Goal: Task Accomplishment & Management: Use online tool/utility

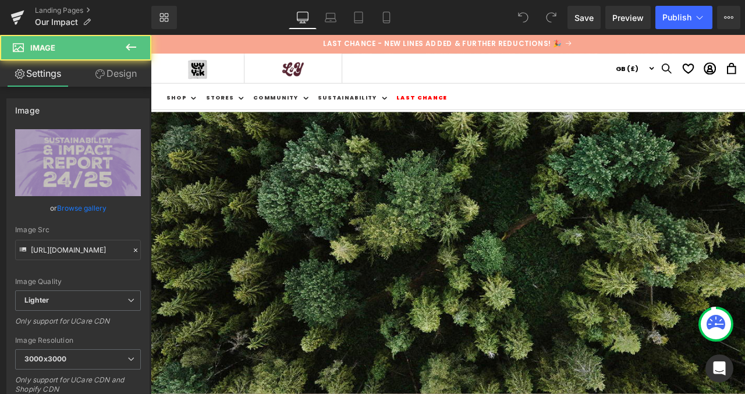
click at [355, 200] on img at bounding box center [151, 324] width 704 height 396
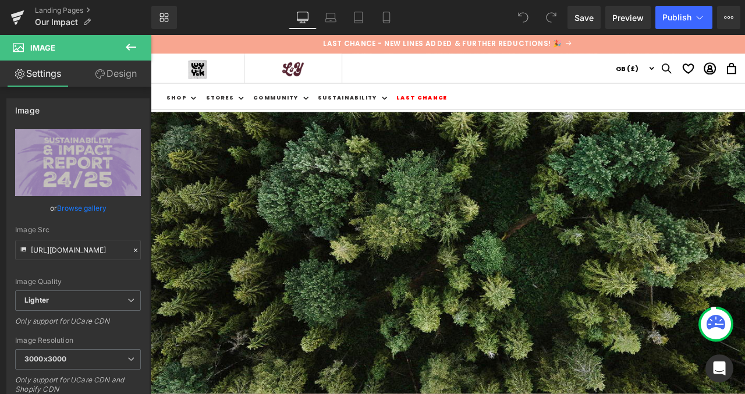
click at [121, 79] on link "Design" at bounding box center [116, 74] width 76 height 26
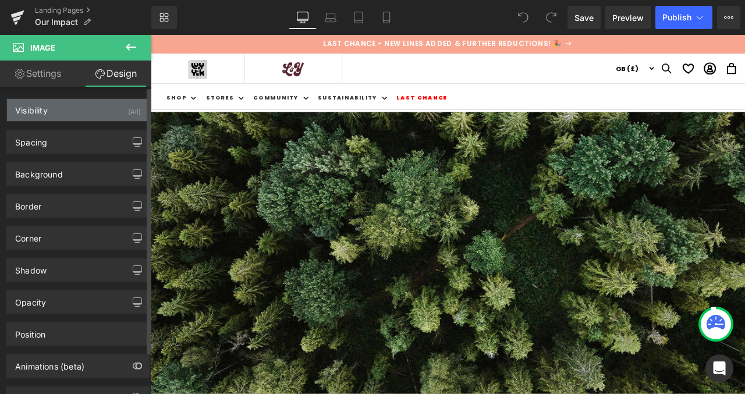
click at [130, 111] on div "(All)" at bounding box center [134, 108] width 13 height 19
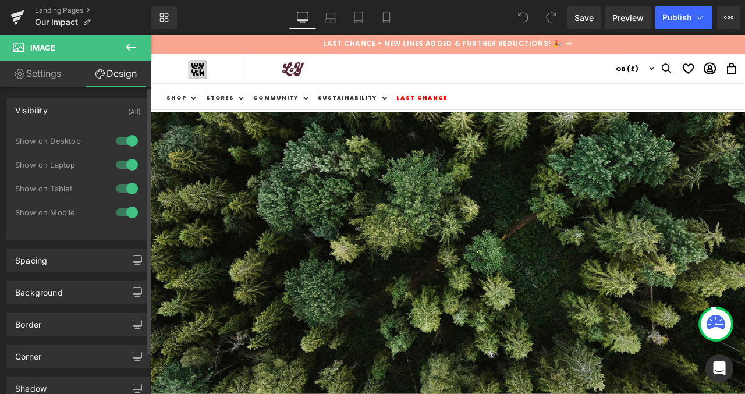
click at [125, 139] on div at bounding box center [127, 141] width 28 height 19
click at [122, 162] on div at bounding box center [127, 164] width 28 height 19
click at [123, 190] on div at bounding box center [127, 188] width 28 height 19
click at [123, 210] on div at bounding box center [127, 212] width 28 height 19
click at [119, 211] on div at bounding box center [127, 212] width 28 height 19
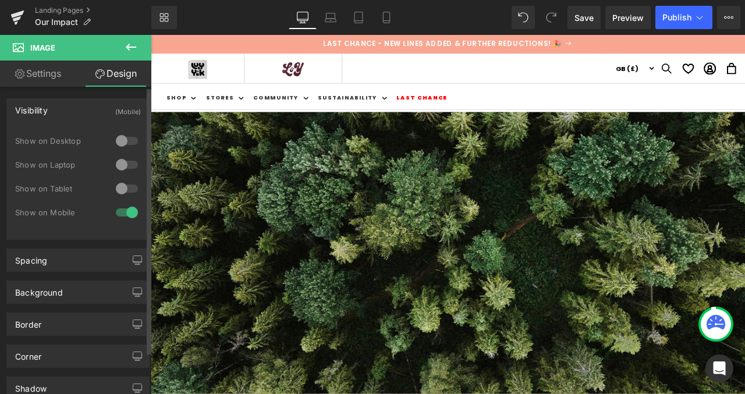
click at [114, 192] on div at bounding box center [127, 188] width 28 height 19
click at [125, 212] on div at bounding box center [127, 212] width 28 height 19
click at [113, 145] on div at bounding box center [127, 141] width 28 height 19
click at [118, 171] on div at bounding box center [127, 164] width 28 height 19
click at [113, 214] on div at bounding box center [127, 212] width 28 height 19
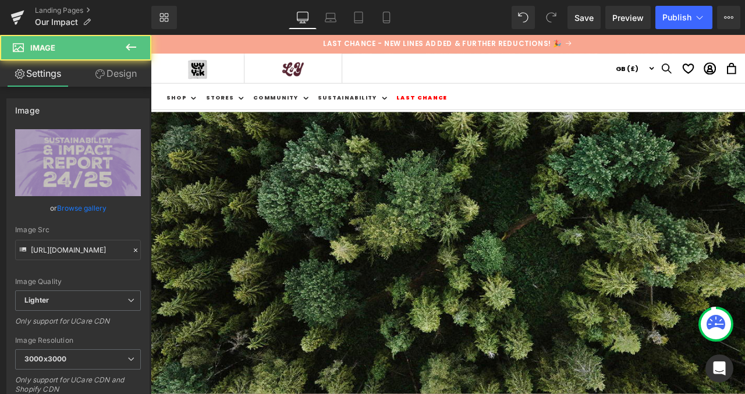
click at [459, 266] on img at bounding box center [151, 324] width 704 height 396
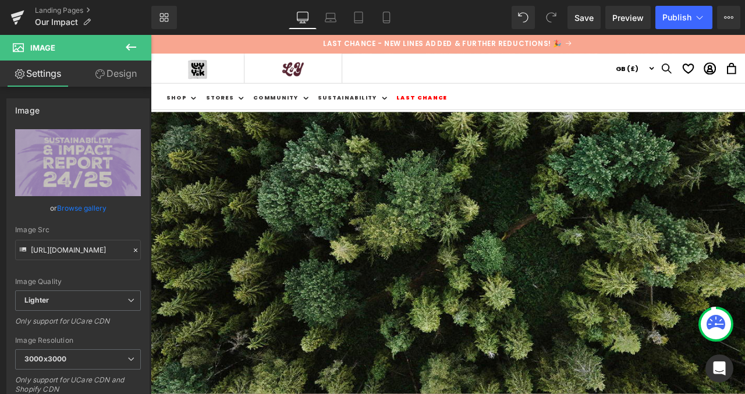
click at [151, 35] on icon at bounding box center [151, 35] width 0 height 0
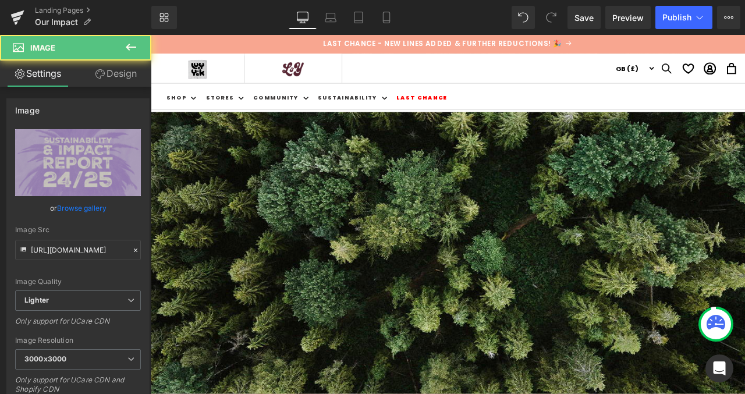
click at [234, 229] on img at bounding box center [151, 324] width 704 height 396
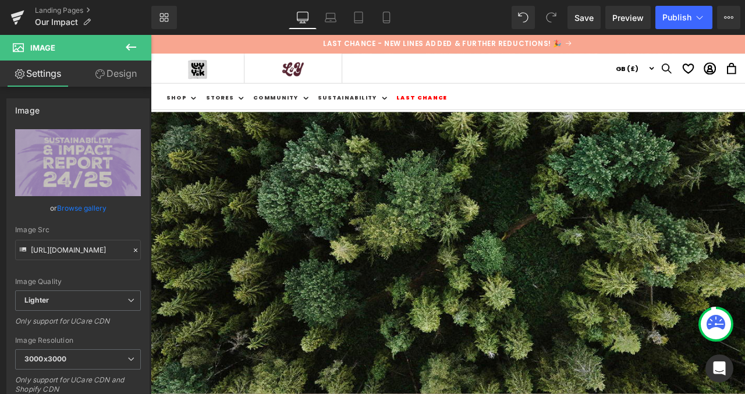
click at [151, 35] on span "Image" at bounding box center [151, 35] width 0 height 0
click at [131, 45] on icon at bounding box center [131, 47] width 14 height 14
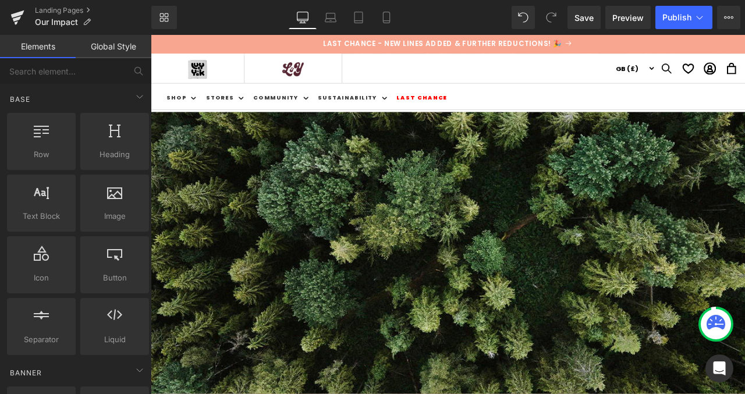
click at [338, 263] on img at bounding box center [151, 324] width 704 height 396
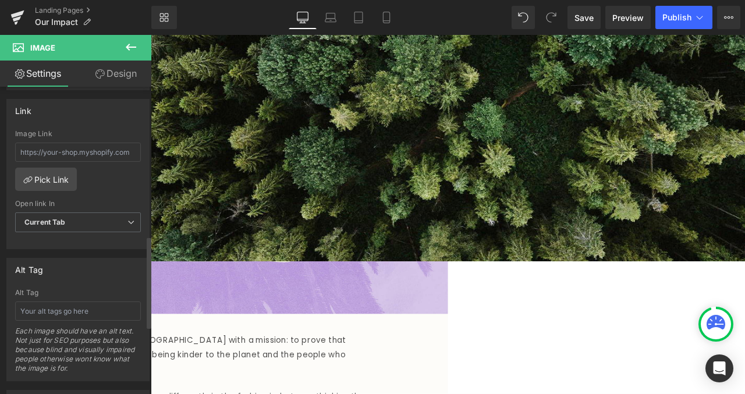
scroll to position [501, 0]
click at [161, 19] on icon at bounding box center [163, 17] width 9 height 9
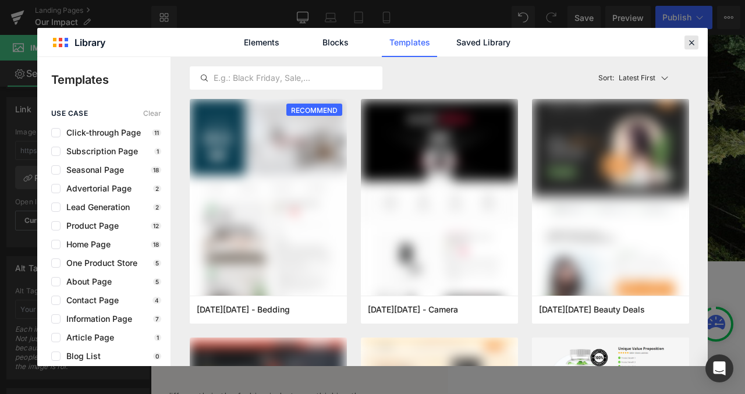
drag, startPoint x: 688, startPoint y: 44, endPoint x: 637, endPoint y: 10, distance: 61.3
click at [688, 44] on icon at bounding box center [691, 42] width 10 height 10
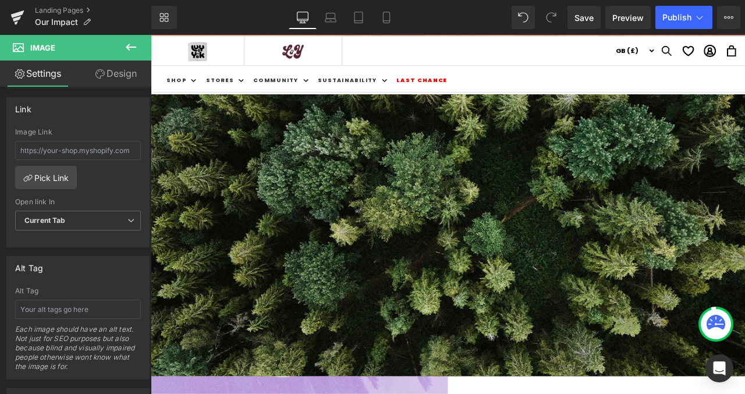
scroll to position [0, 0]
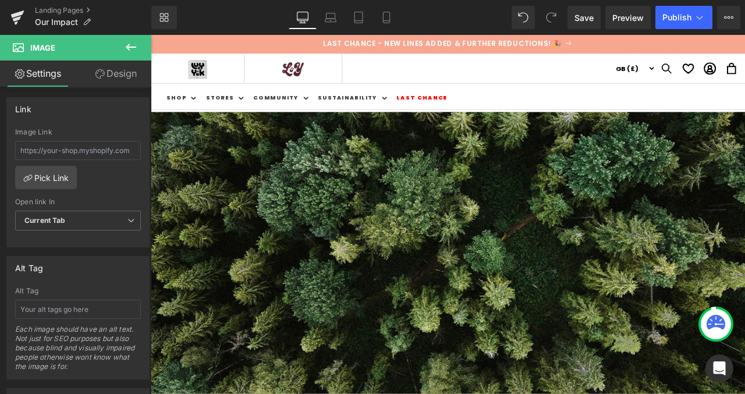
click at [151, 35] on span "Row" at bounding box center [151, 35] width 0 height 0
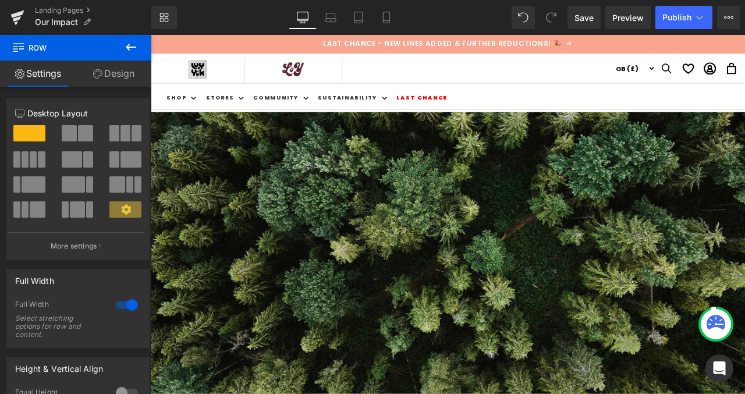
click at [125, 76] on link "Design" at bounding box center [114, 74] width 76 height 26
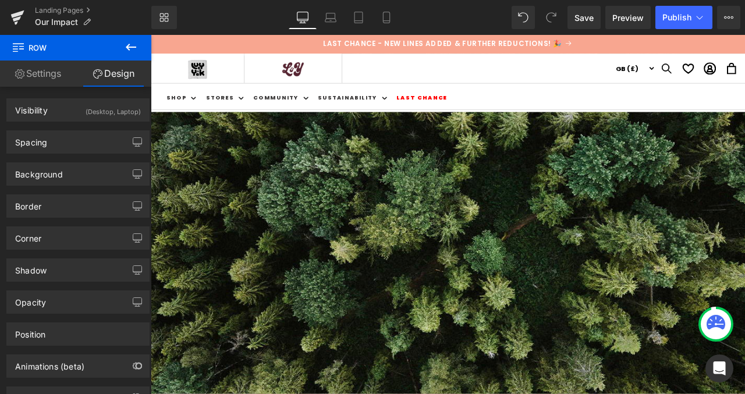
click at [47, 76] on link "Settings" at bounding box center [38, 74] width 76 height 26
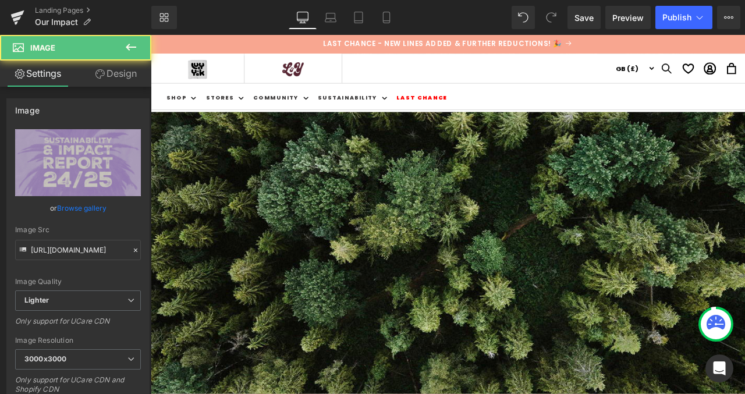
click at [246, 184] on img at bounding box center [151, 324] width 704 height 396
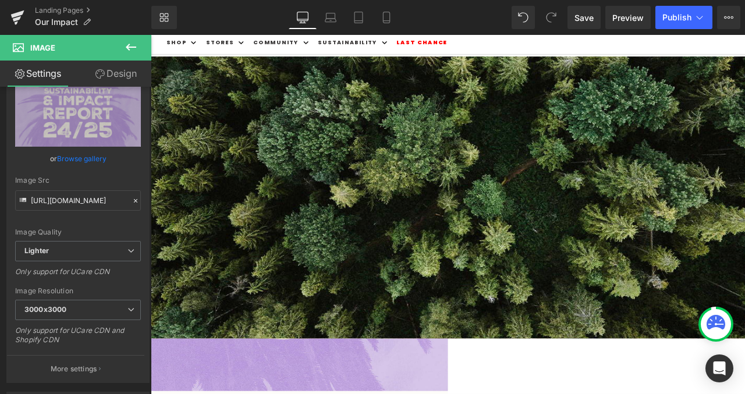
scroll to position [65, 0]
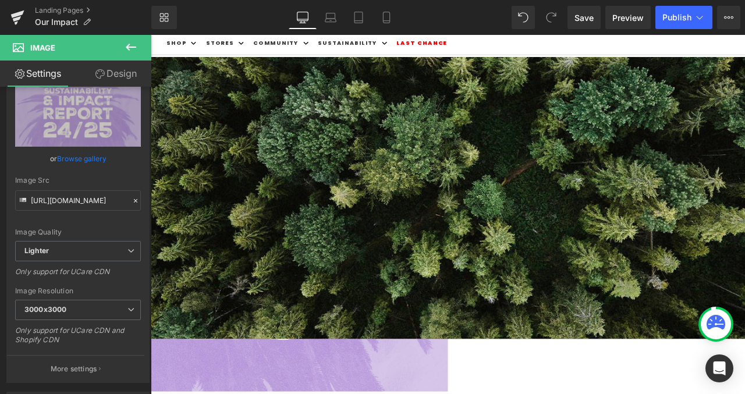
click at [151, 35] on icon at bounding box center [151, 35] width 0 height 0
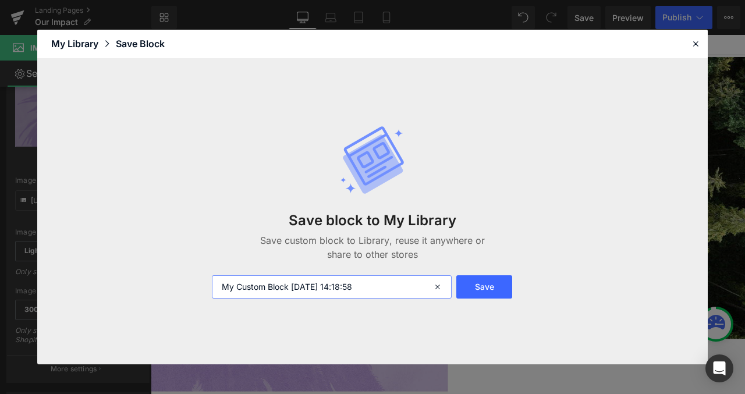
click at [388, 284] on input "My Custom Block [DATE] 14:18:58" at bounding box center [332, 286] width 240 height 23
type input "impactbanner"
click at [492, 282] on button "Save" at bounding box center [484, 286] width 56 height 23
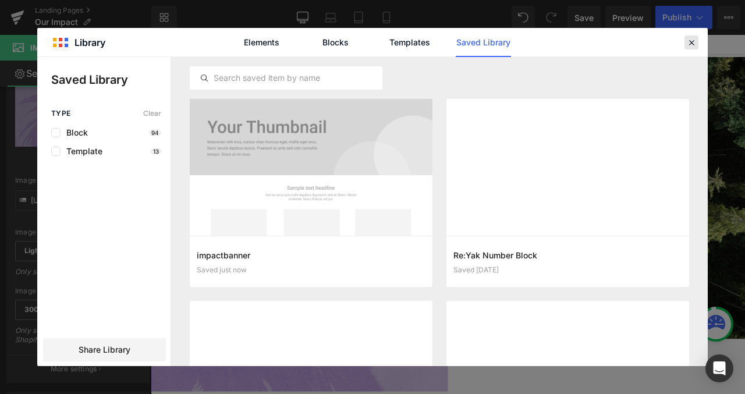
click at [691, 45] on icon at bounding box center [691, 42] width 10 height 10
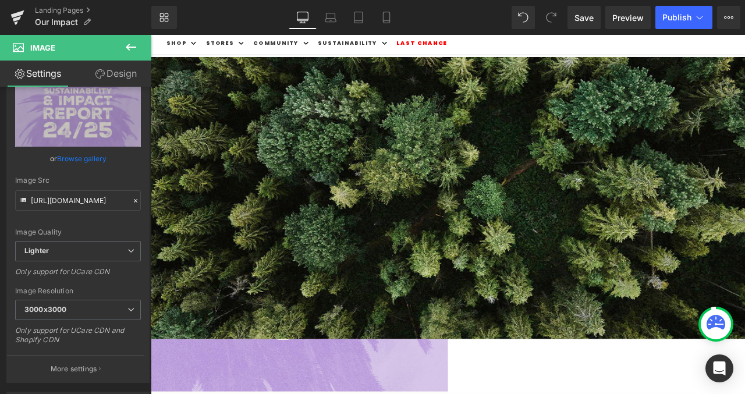
click at [151, 35] on icon at bounding box center [151, 35] width 0 height 0
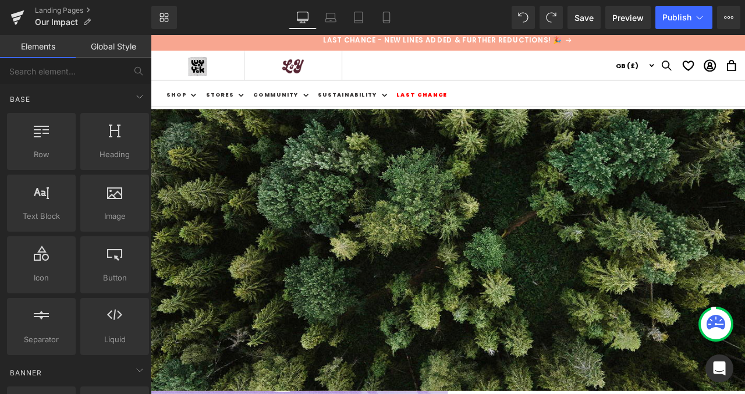
scroll to position [0, 0]
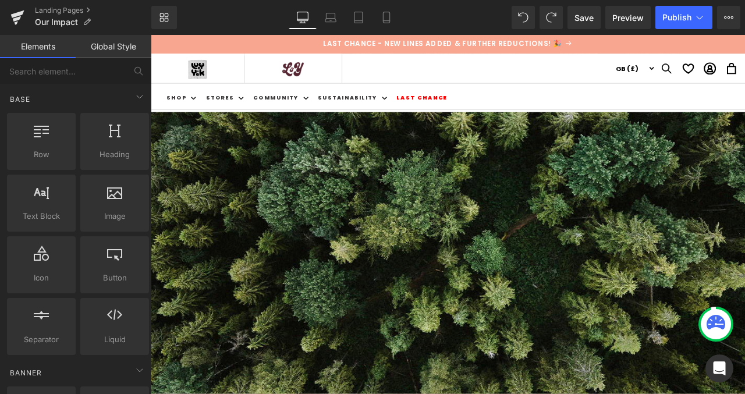
click at [151, 35] on icon at bounding box center [151, 35] width 0 height 0
click at [503, 269] on img at bounding box center [151, 324] width 704 height 396
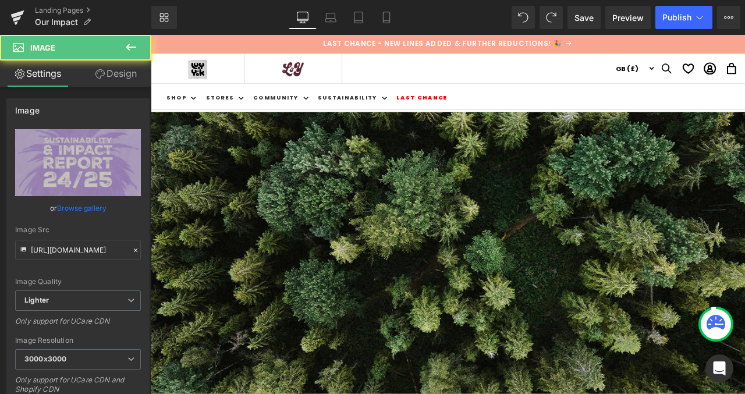
click at [151, 35] on span "Image" at bounding box center [151, 35] width 0 height 0
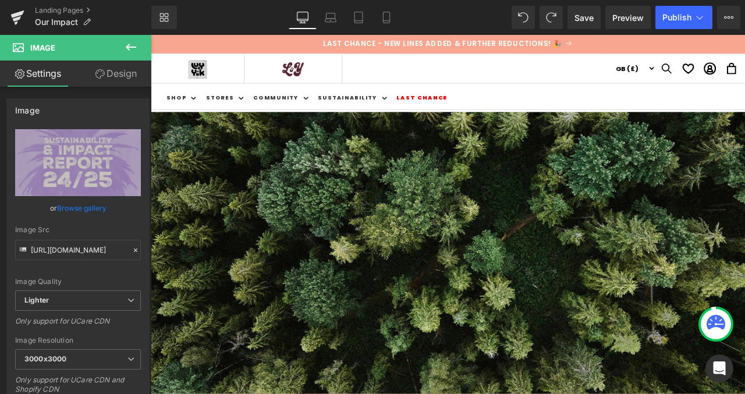
click at [151, 35] on icon at bounding box center [151, 35] width 0 height 0
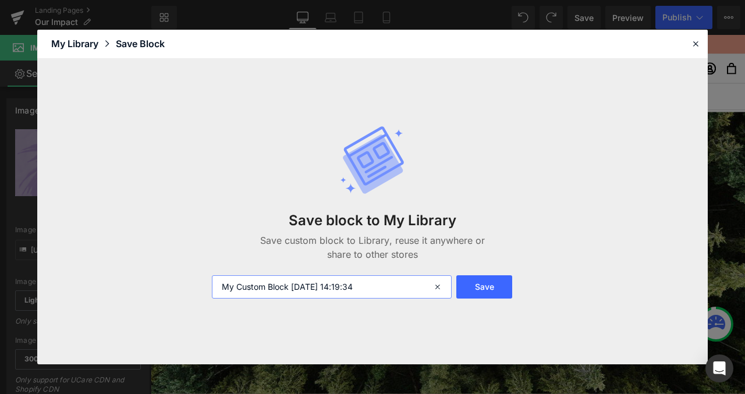
click at [365, 287] on input "My Custom Block [DATE] 14:19:34" at bounding box center [332, 286] width 240 height 23
type input "impactbannerimage"
click at [478, 283] on button "Save" at bounding box center [484, 286] width 56 height 23
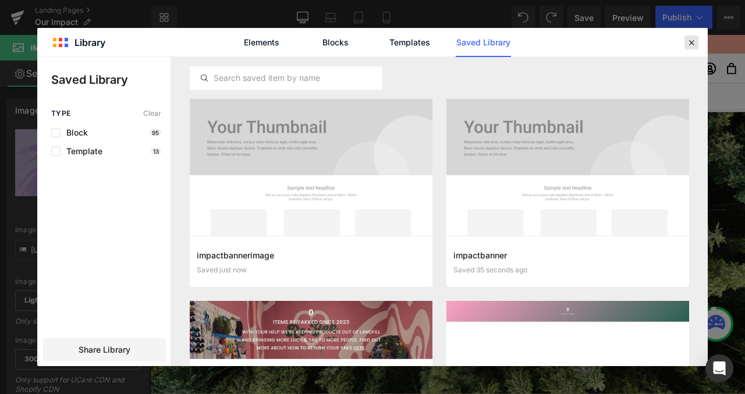
click at [692, 42] on icon at bounding box center [691, 42] width 10 height 10
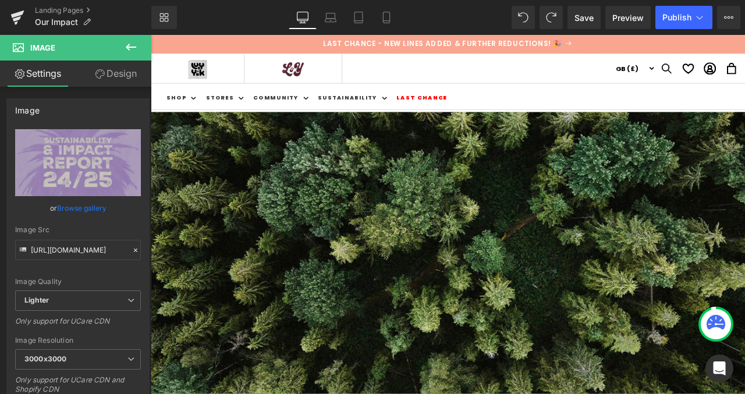
click at [151, 35] on icon at bounding box center [151, 35] width 0 height 0
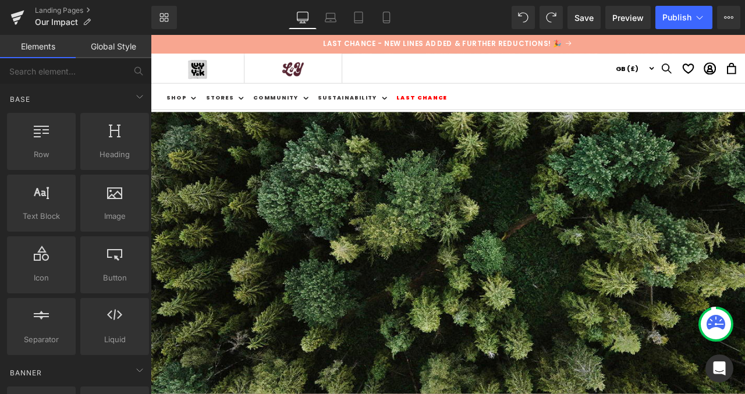
click at [151, 35] on icon at bounding box center [151, 35] width 0 height 0
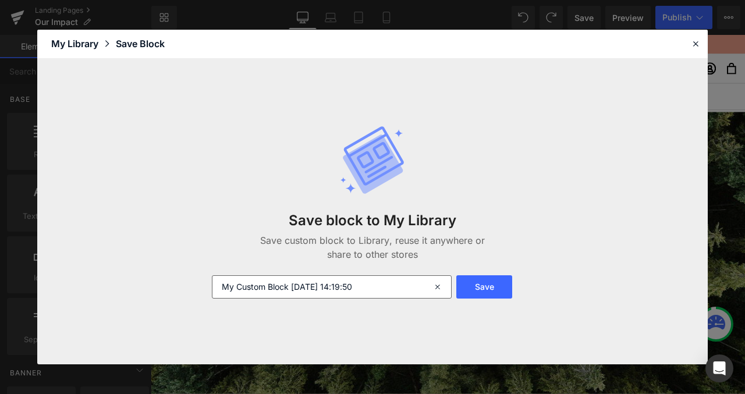
click at [384, 290] on input "My Custom Block [DATE] 14:19:50" at bounding box center [332, 286] width 240 height 23
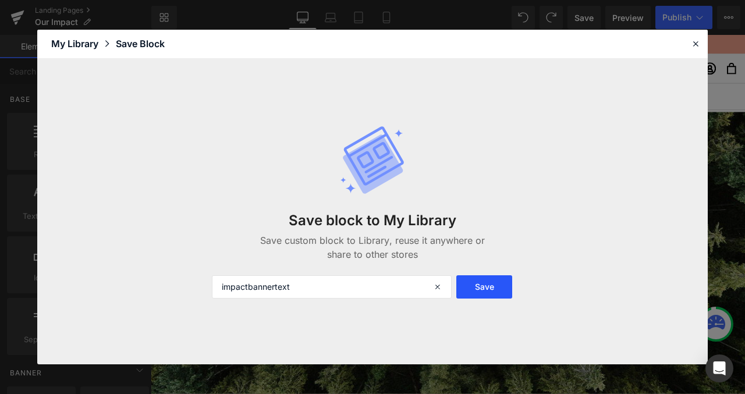
type input "impactbannertext"
click at [497, 289] on button "Save" at bounding box center [484, 286] width 56 height 23
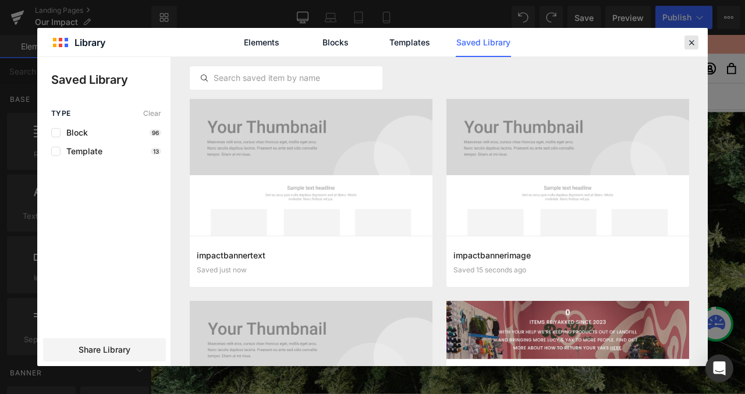
click at [691, 43] on icon at bounding box center [691, 42] width 10 height 10
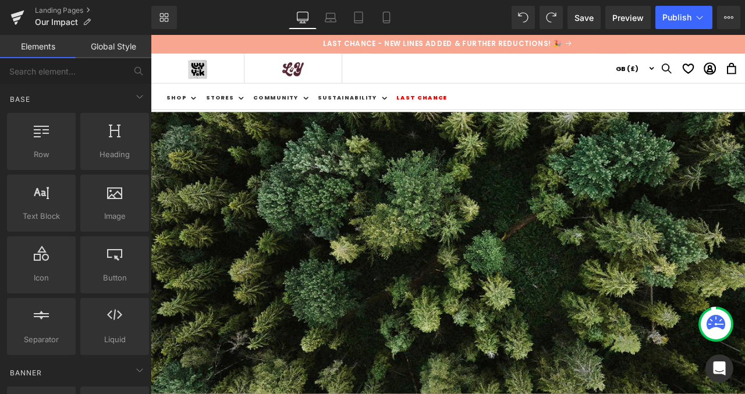
click at [151, 35] on icon at bounding box center [151, 35] width 0 height 0
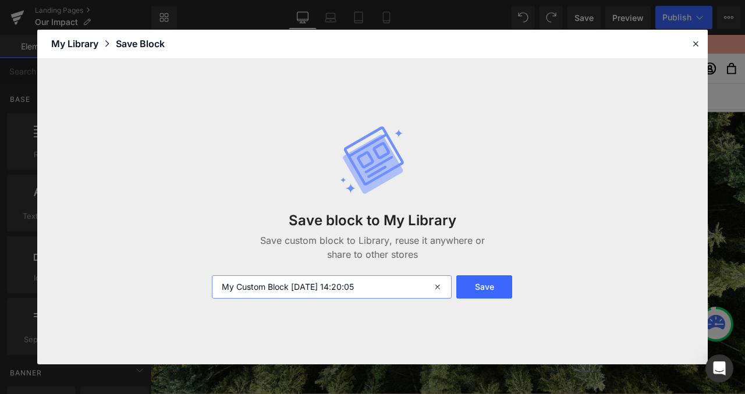
click at [346, 285] on input "My Custom Block [DATE] 14:20:05" at bounding box center [332, 286] width 240 height 23
type input "impactimage1"
click at [470, 282] on button "Save" at bounding box center [484, 286] width 56 height 23
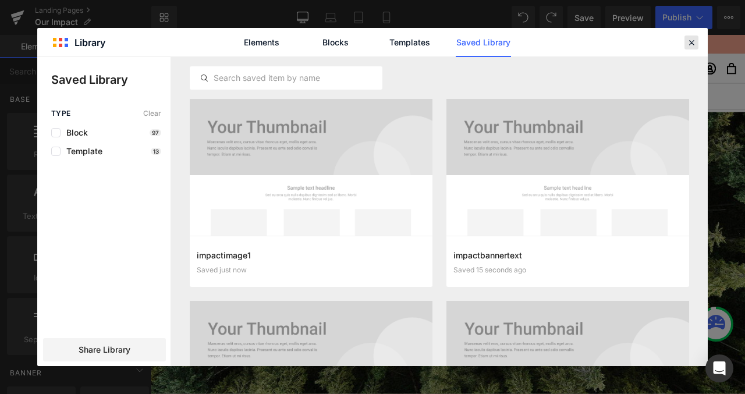
drag, startPoint x: 689, startPoint y: 42, endPoint x: 639, endPoint y: 8, distance: 60.9
click at [689, 42] on icon at bounding box center [691, 42] width 10 height 10
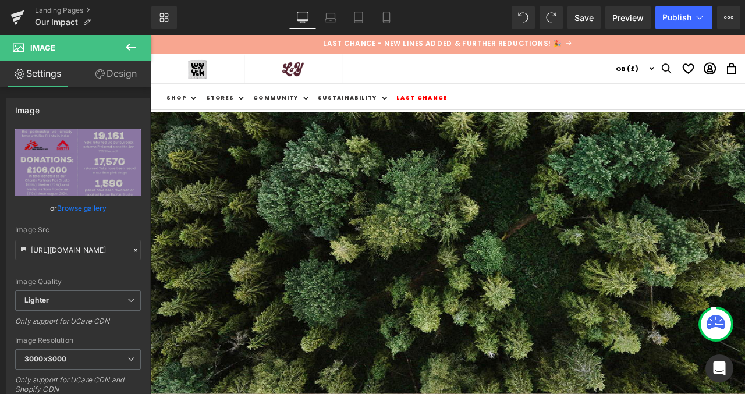
click at [151, 35] on icon at bounding box center [151, 35] width 0 height 0
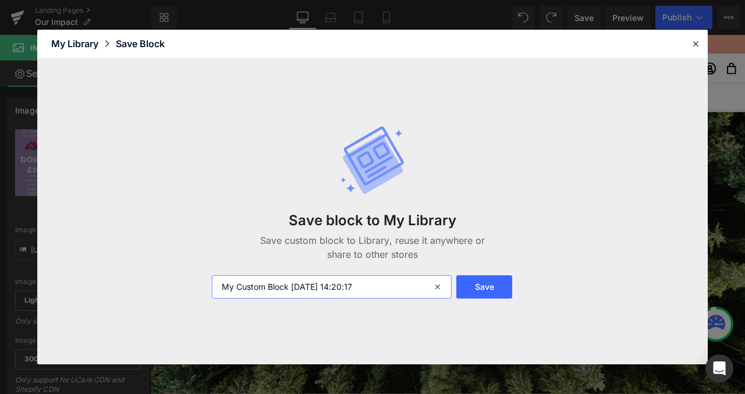
click at [368, 284] on input "My Custom Block [DATE] 14:20:17" at bounding box center [332, 286] width 240 height 23
type input "impactimage2"
click at [470, 286] on button "Save" at bounding box center [484, 286] width 56 height 23
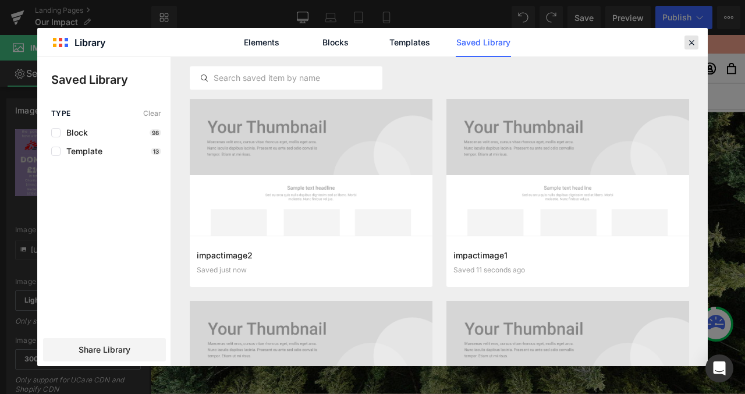
click at [689, 41] on icon at bounding box center [691, 42] width 10 height 10
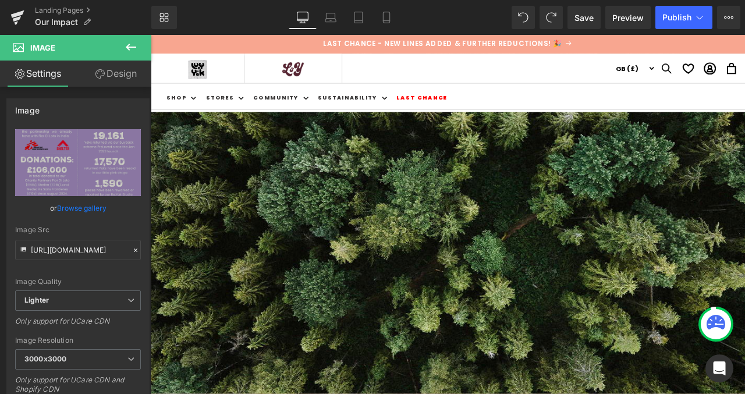
click at [151, 35] on icon at bounding box center [151, 35] width 0 height 0
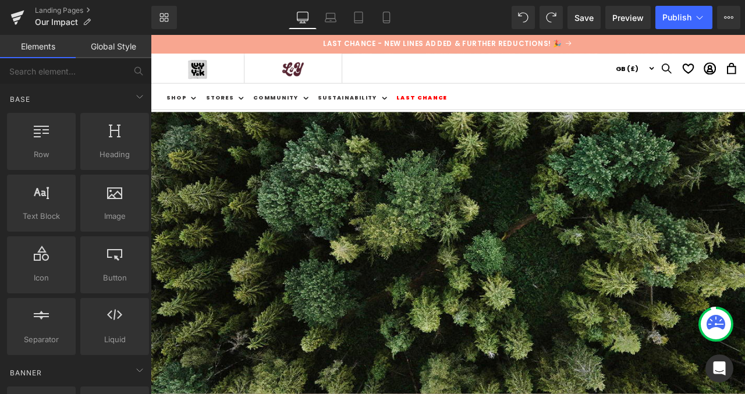
click at [151, 35] on icon at bounding box center [151, 35] width 0 height 0
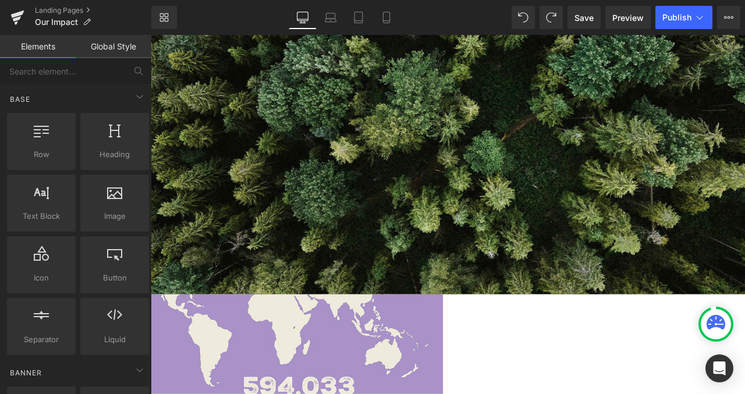
scroll to position [119, 0]
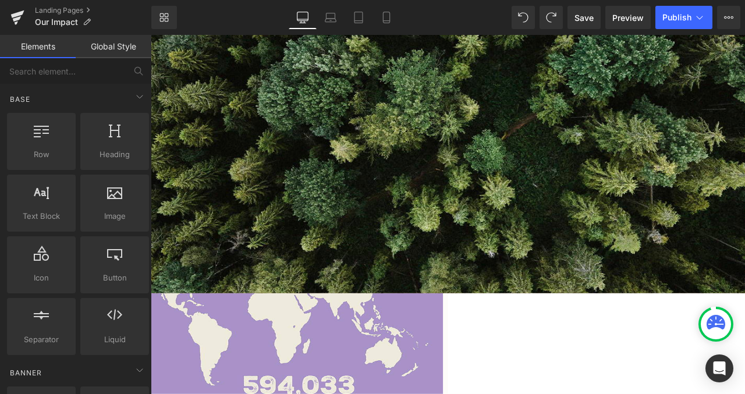
click at [151, 35] on link at bounding box center [151, 35] width 0 height 0
click at [151, 35] on icon at bounding box center [151, 35] width 0 height 0
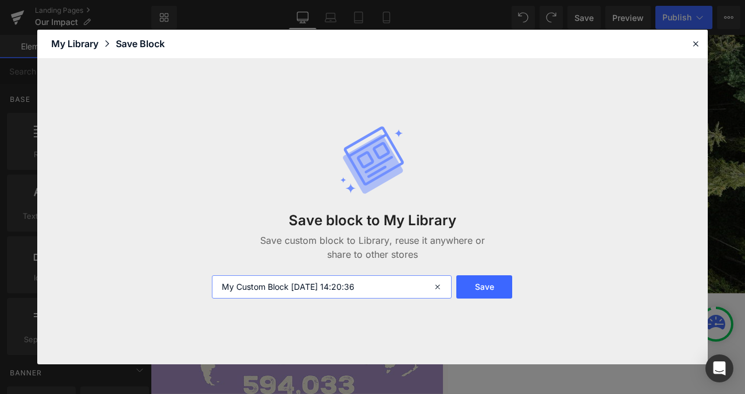
click at [329, 283] on input "My Custom Block [DATE] 14:20:36" at bounding box center [332, 286] width 240 height 23
type input "impactimage3"
click at [494, 286] on button "Save" at bounding box center [484, 286] width 56 height 23
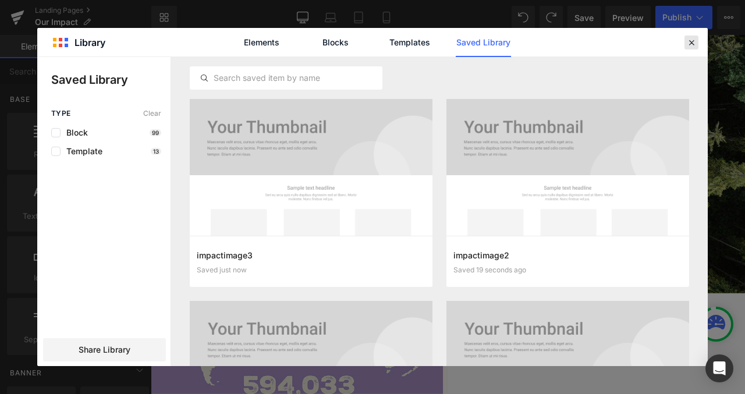
click at [693, 42] on icon at bounding box center [691, 42] width 10 height 10
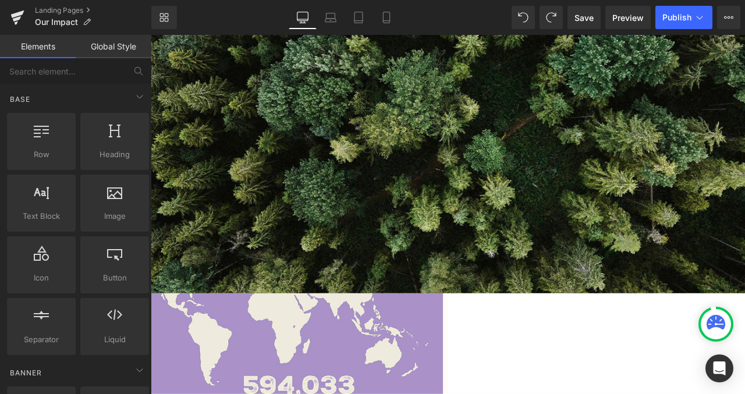
scroll to position [99, 0]
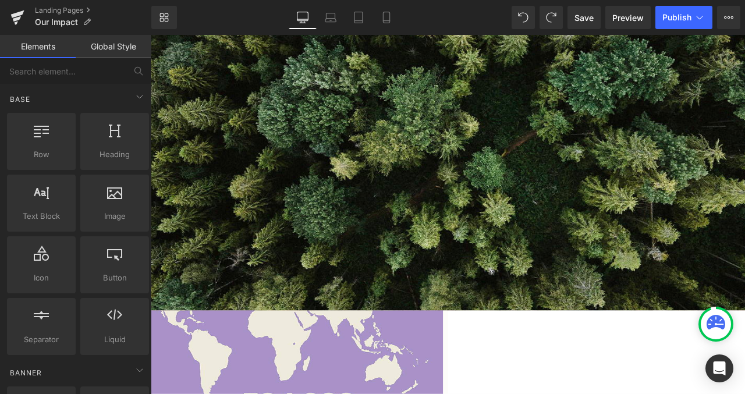
click at [151, 35] on icon at bounding box center [151, 35] width 0 height 0
click at [151, 35] on link at bounding box center [151, 35] width 0 height 0
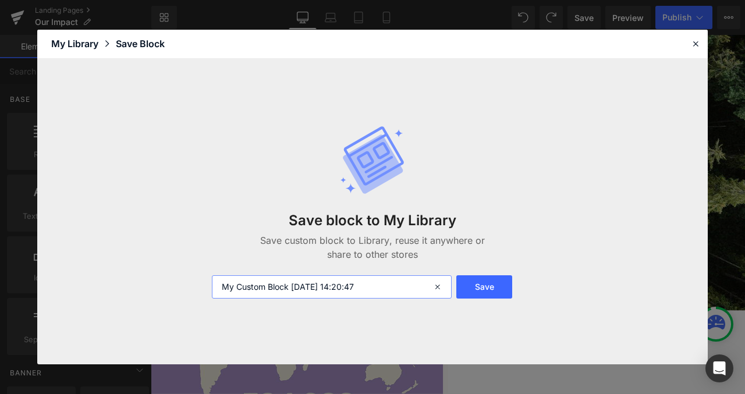
click at [382, 295] on input "My Custom Block [DATE] 14:20:47" at bounding box center [332, 286] width 240 height 23
type input "impactimage4"
click at [481, 282] on button "Save" at bounding box center [484, 286] width 56 height 23
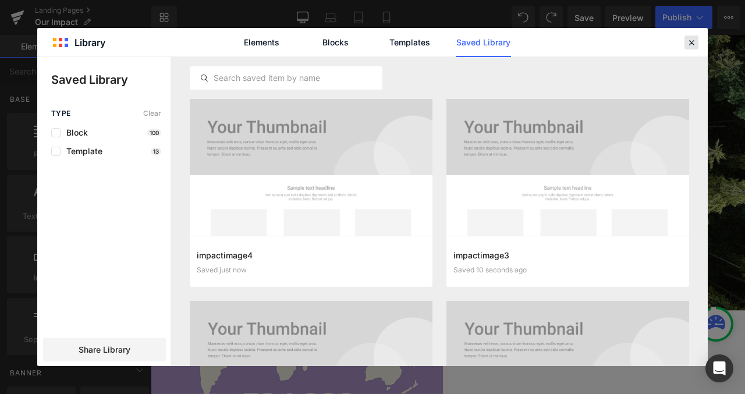
drag, startPoint x: 692, startPoint y: 45, endPoint x: 632, endPoint y: 15, distance: 67.2
click at [692, 45] on icon at bounding box center [691, 42] width 10 height 10
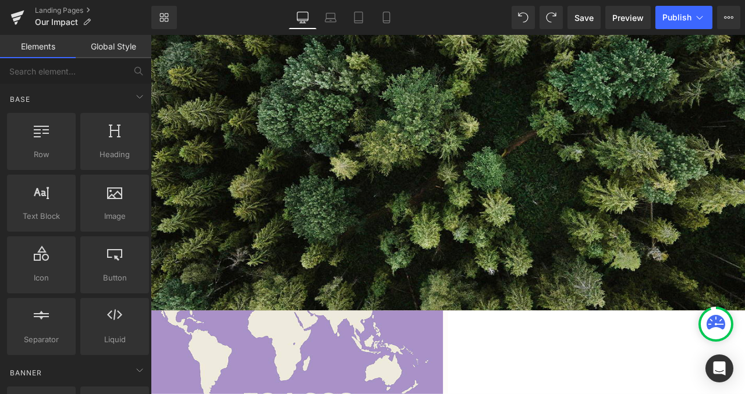
click at [151, 35] on icon at bounding box center [151, 35] width 0 height 0
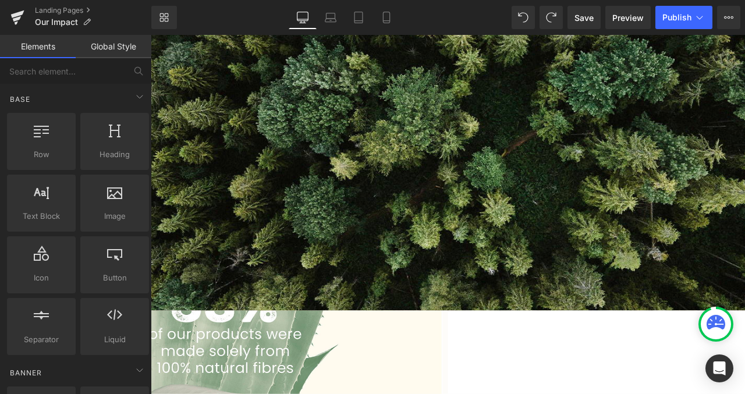
click at [151, 35] on icon at bounding box center [151, 35] width 0 height 0
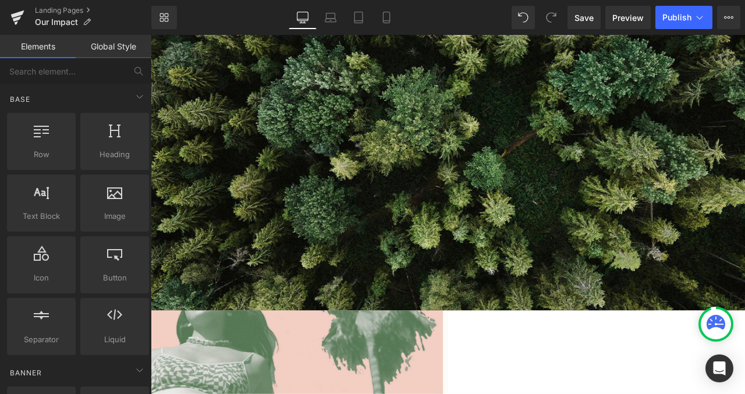
click at [151, 35] on icon at bounding box center [151, 35] width 0 height 0
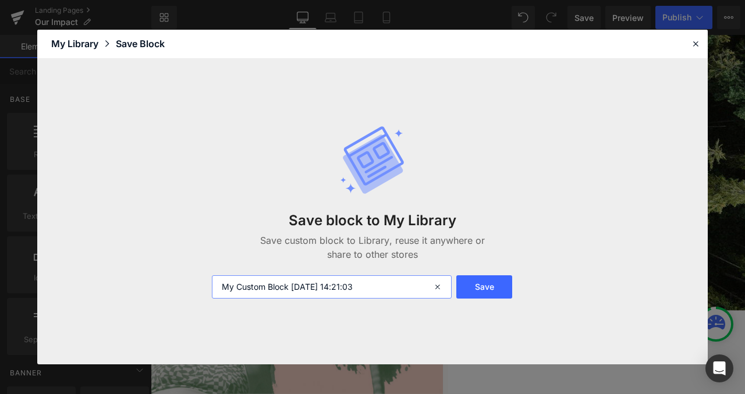
click at [384, 292] on input "My Custom Block [DATE] 14:21:03" at bounding box center [332, 286] width 240 height 23
type input "impactbottombanner"
click at [485, 281] on button "Save" at bounding box center [484, 286] width 56 height 23
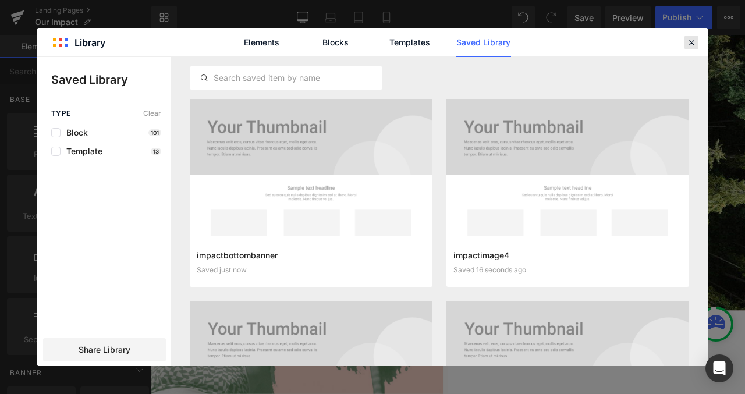
click at [690, 44] on icon at bounding box center [691, 42] width 10 height 10
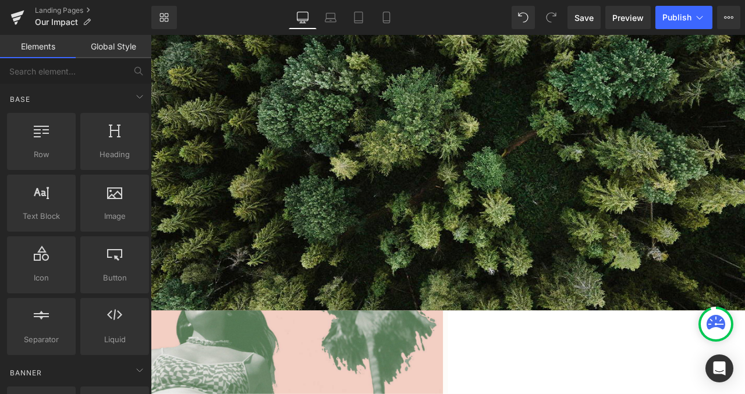
click at [151, 35] on icon at bounding box center [151, 35] width 0 height 0
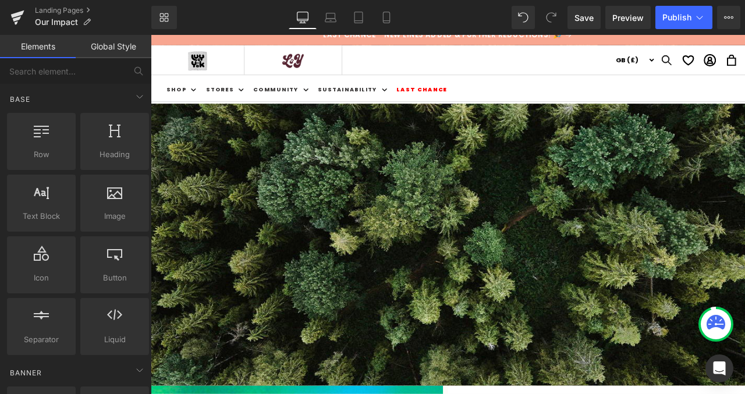
scroll to position [8, 0]
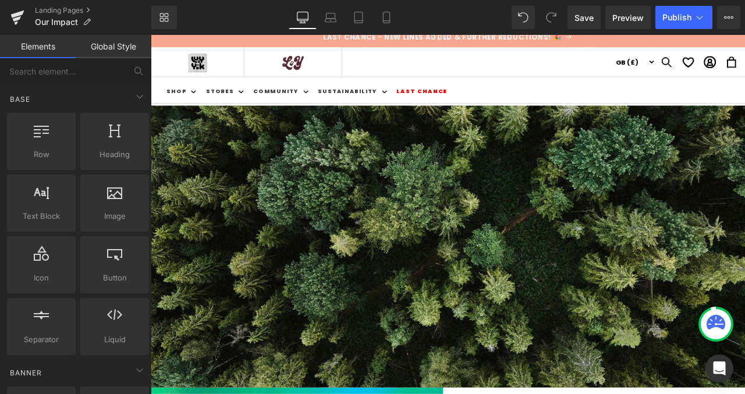
click at [151, 35] on icon at bounding box center [151, 35] width 0 height 0
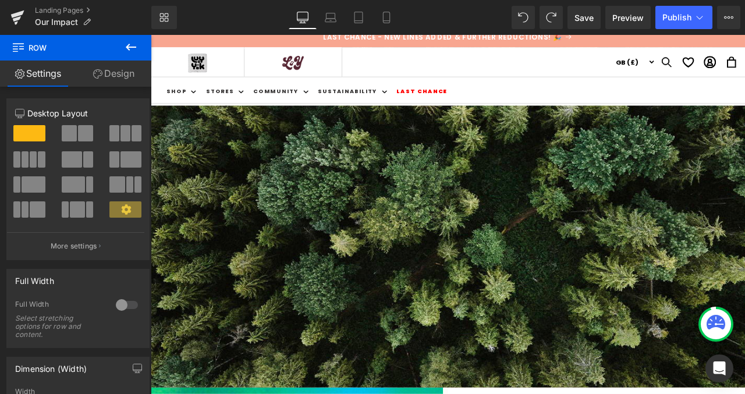
click at [151, 35] on icon at bounding box center [151, 35] width 0 height 0
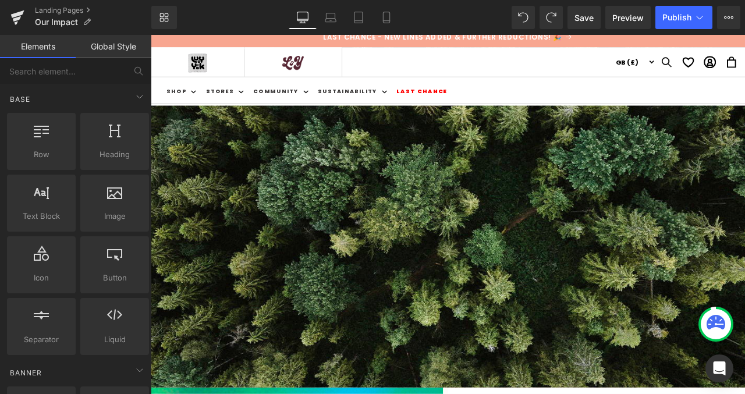
click at [151, 35] on icon at bounding box center [151, 35] width 0 height 0
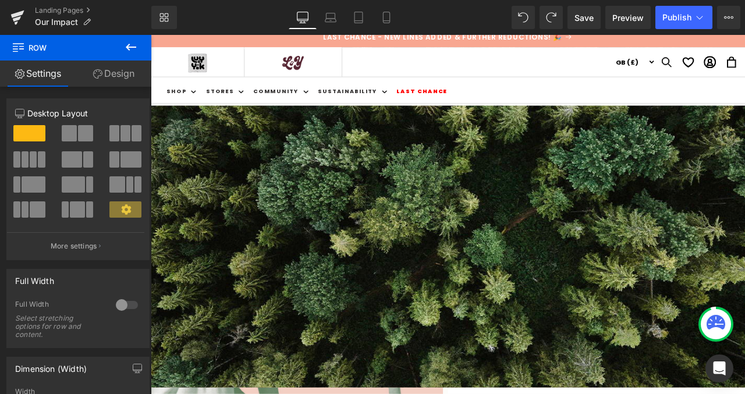
click at [151, 35] on icon at bounding box center [151, 35] width 0 height 0
click at [151, 35] on link at bounding box center [151, 35] width 0 height 0
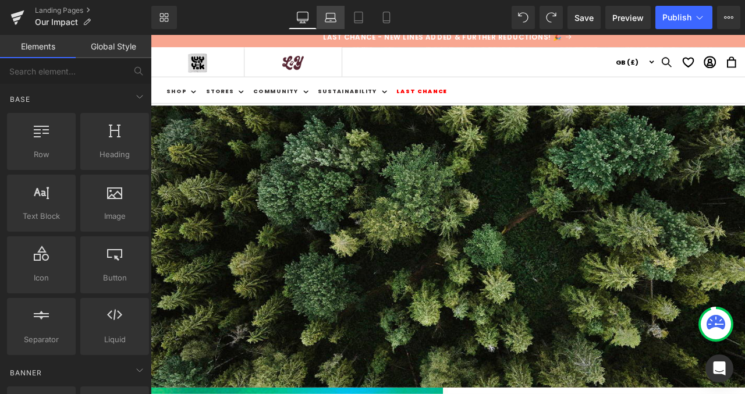
click at [331, 16] on icon at bounding box center [331, 18] width 12 height 12
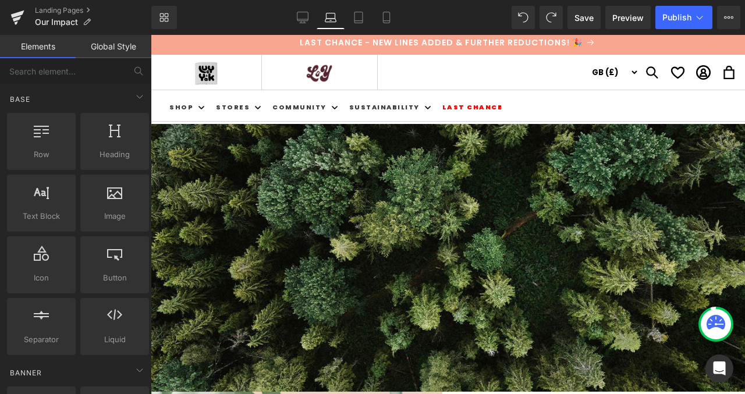
scroll to position [0, 0]
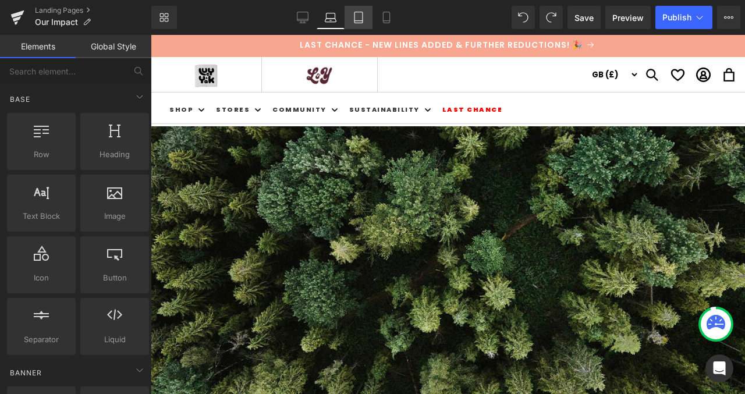
click at [356, 17] on icon at bounding box center [359, 18] width 12 height 12
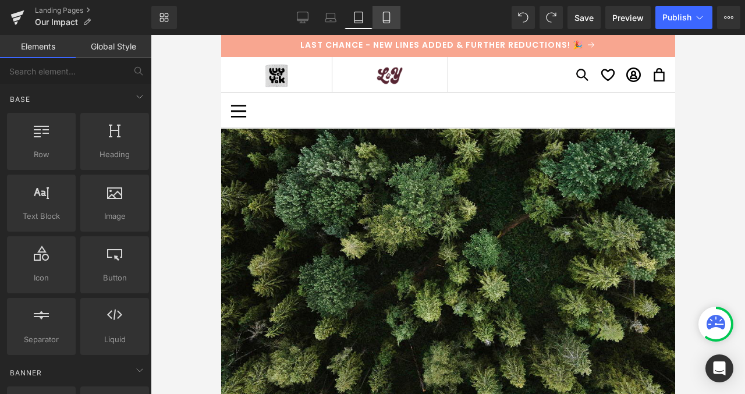
click at [388, 17] on icon at bounding box center [387, 18] width 12 height 12
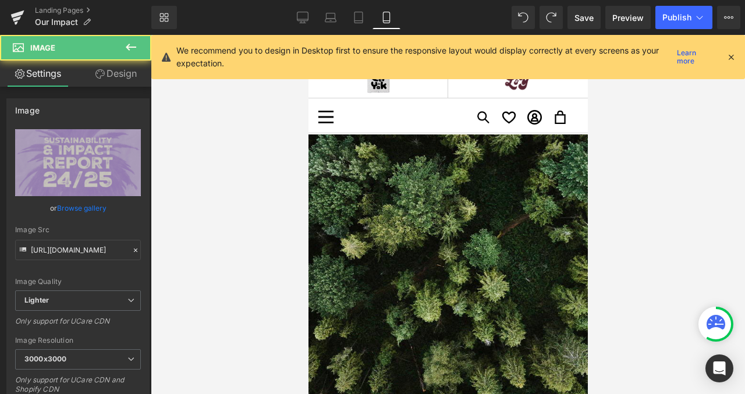
click at [448, 244] on img at bounding box center [307, 236] width 279 height 157
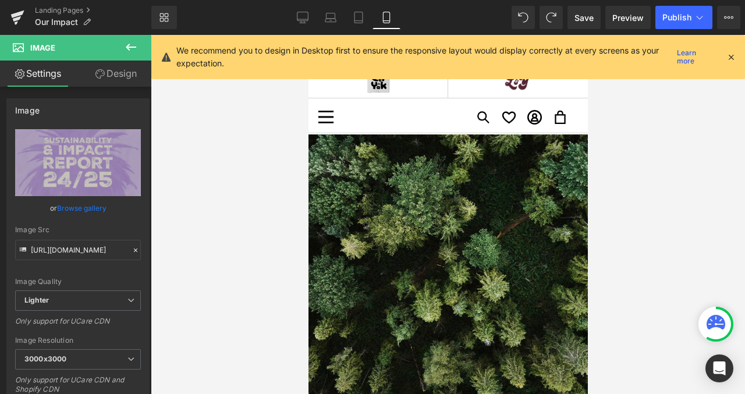
click at [308, 35] on icon at bounding box center [308, 35] width 0 height 0
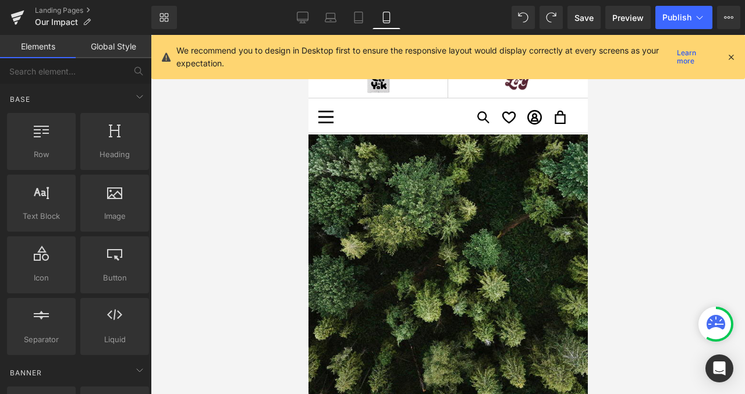
click at [308, 35] on icon at bounding box center [308, 35] width 0 height 0
click at [308, 35] on link at bounding box center [308, 35] width 0 height 0
click at [308, 35] on icon at bounding box center [308, 35] width 0 height 0
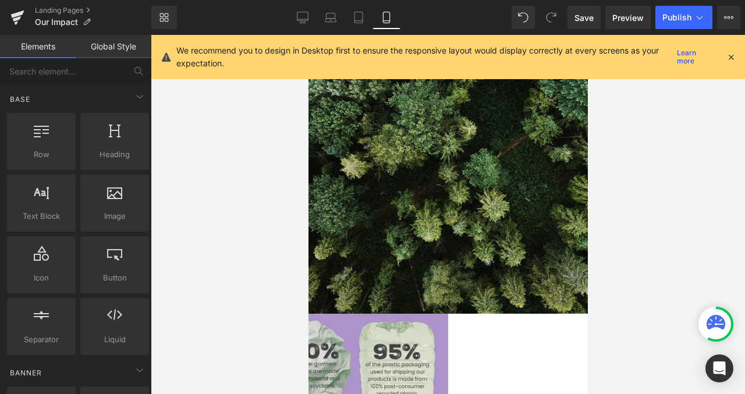
scroll to position [81, 0]
click at [308, 35] on icon at bounding box center [308, 35] width 0 height 0
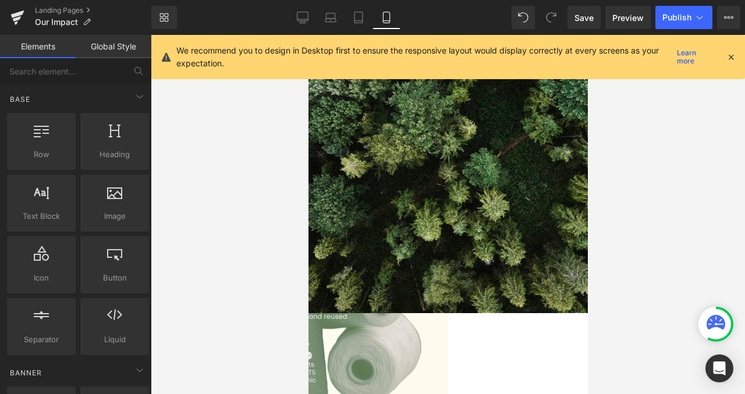
click at [308, 35] on link at bounding box center [308, 35] width 0 height 0
click at [308, 35] on icon at bounding box center [308, 35] width 0 height 0
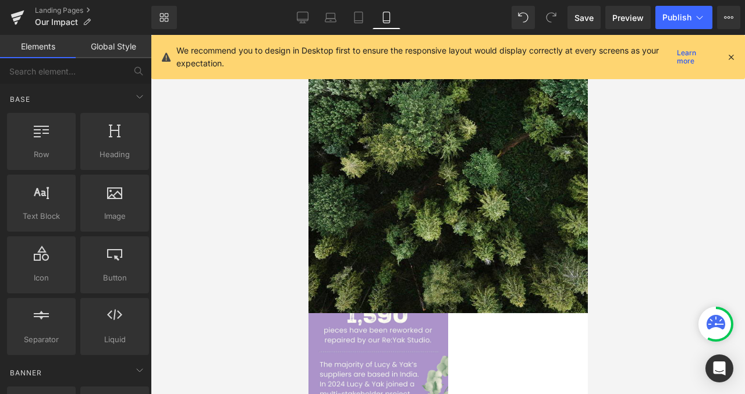
scroll to position [113, 0]
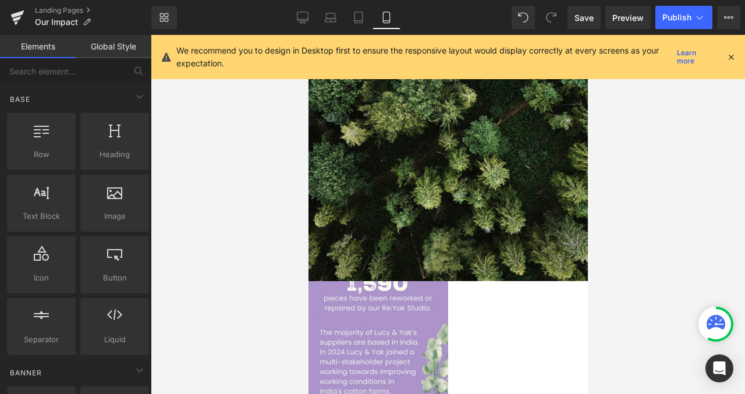
click at [308, 35] on icon at bounding box center [308, 35] width 0 height 0
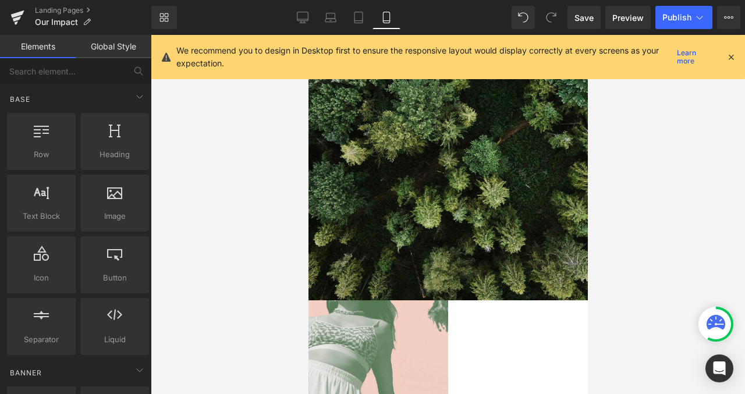
scroll to position [91, 0]
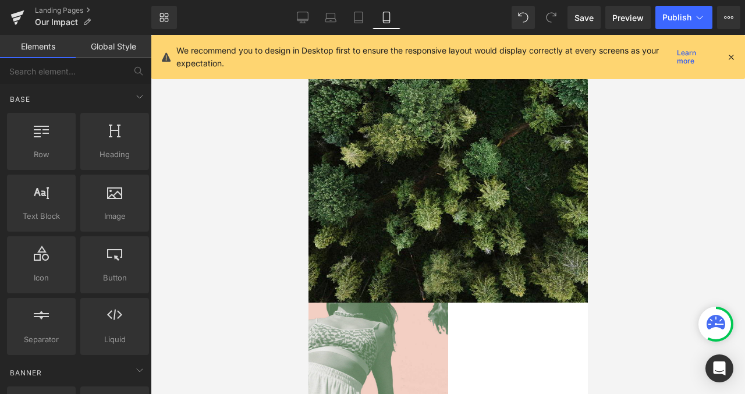
click at [451, 191] on img at bounding box center [309, 137] width 282 height 107
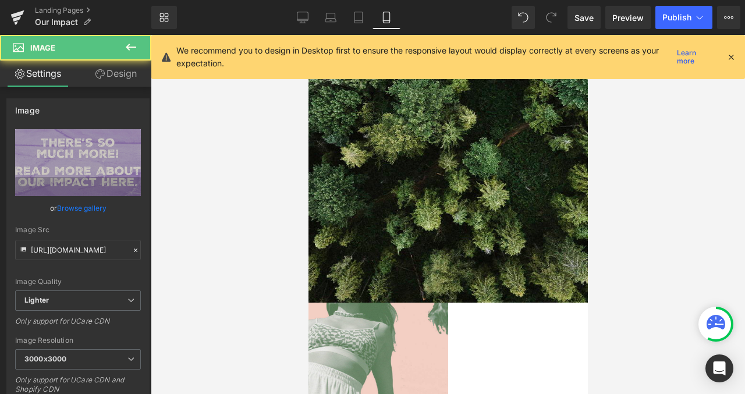
click at [308, 35] on icon at bounding box center [308, 35] width 0 height 0
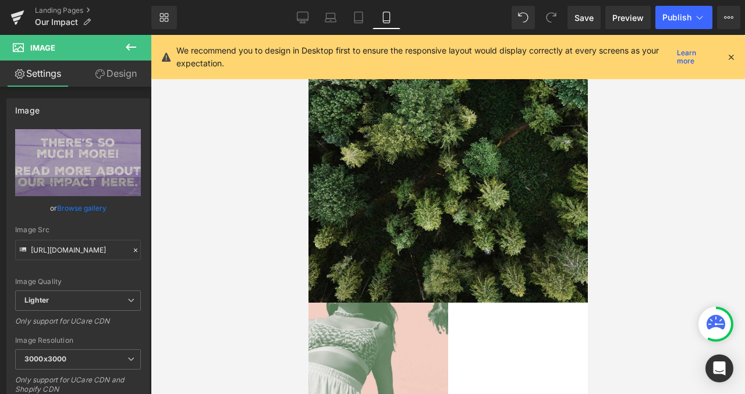
click at [308, 35] on icon at bounding box center [308, 35] width 0 height 0
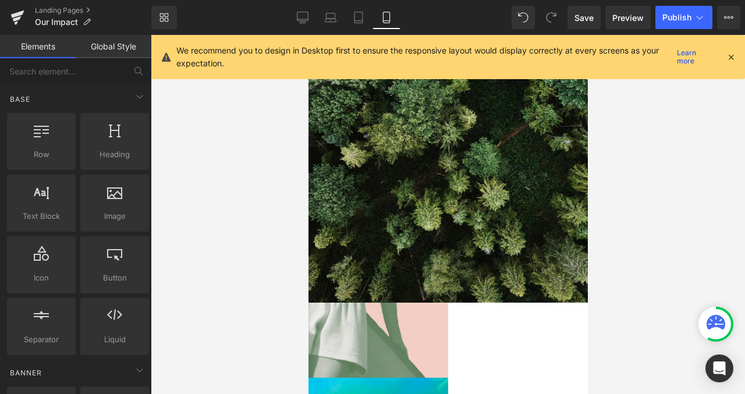
click at [308, 35] on icon at bounding box center [308, 35] width 0 height 0
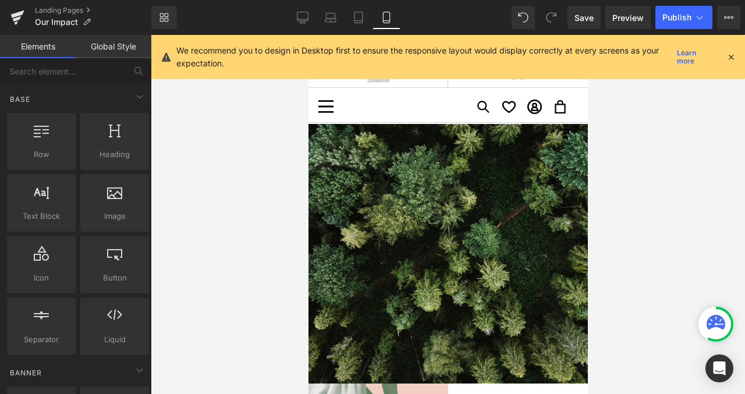
scroll to position [10, 0]
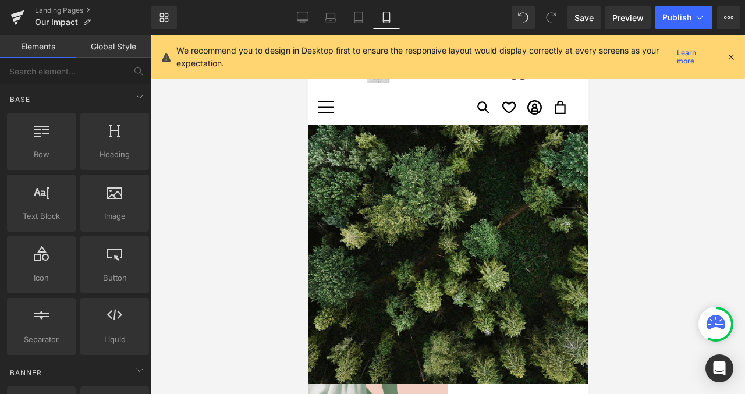
click at [308, 35] on icon at bounding box center [308, 35] width 0 height 0
click at [618, 203] on div at bounding box center [448, 214] width 594 height 359
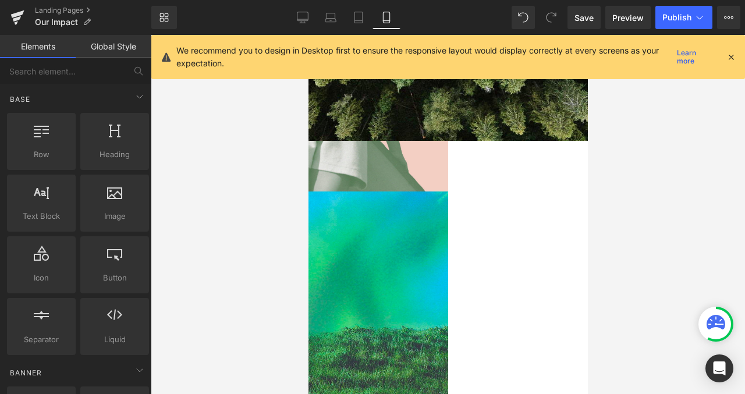
scroll to position [134, 0]
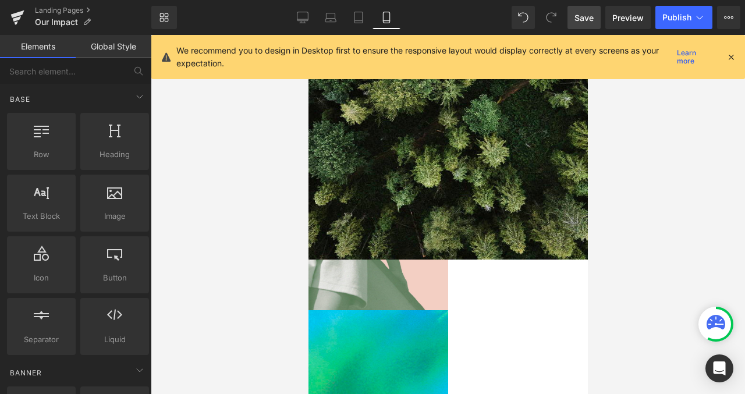
click at [588, 19] on span "Save" at bounding box center [583, 18] width 19 height 12
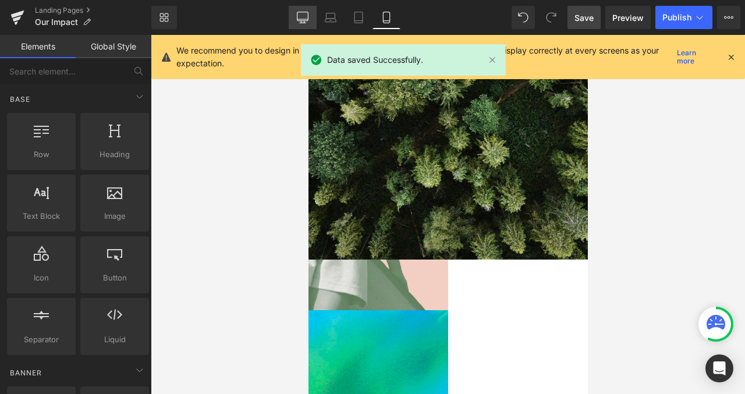
click at [302, 17] on icon at bounding box center [303, 18] width 12 height 12
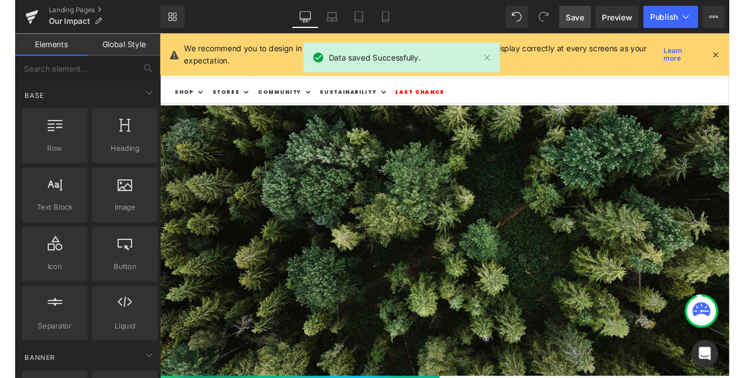
scroll to position [0, 0]
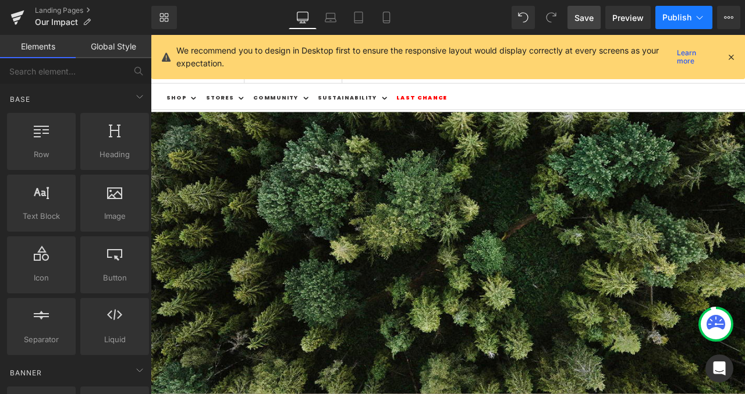
click at [672, 17] on span "Publish" at bounding box center [676, 17] width 29 height 9
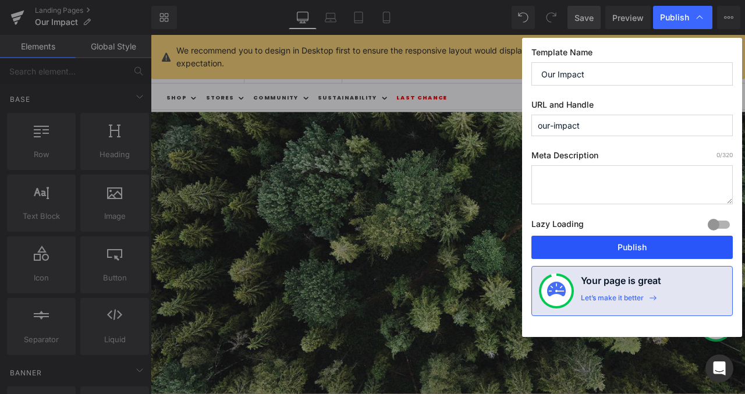
click at [616, 247] on button "Publish" at bounding box center [631, 247] width 201 height 23
